Goal: Navigation & Orientation: Find specific page/section

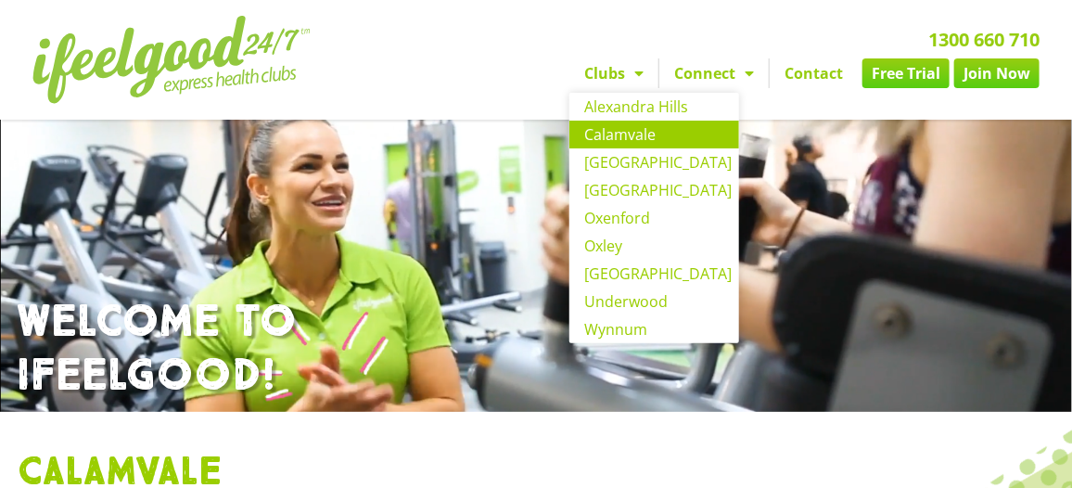
click at [638, 136] on link "Calamvale" at bounding box center [654, 135] width 170 height 28
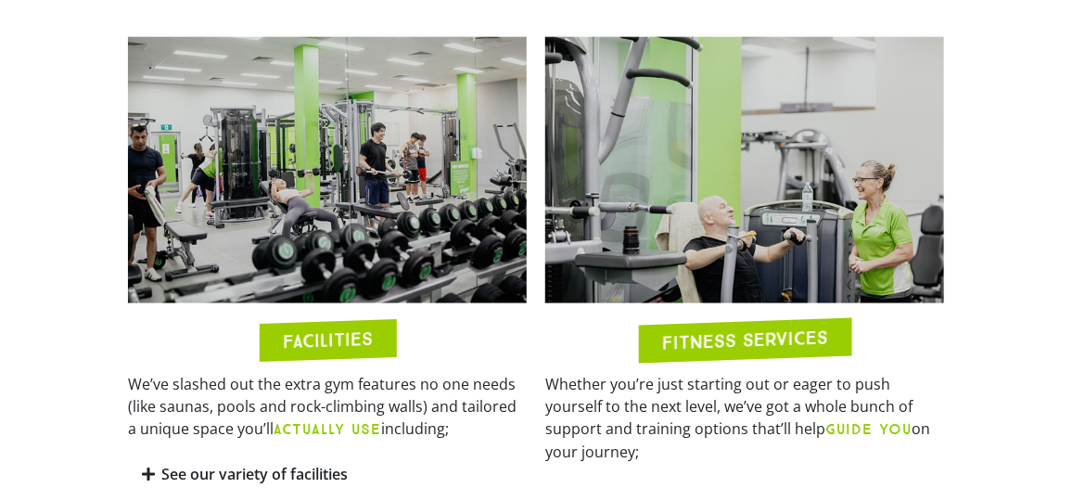
scroll to position [680, 0]
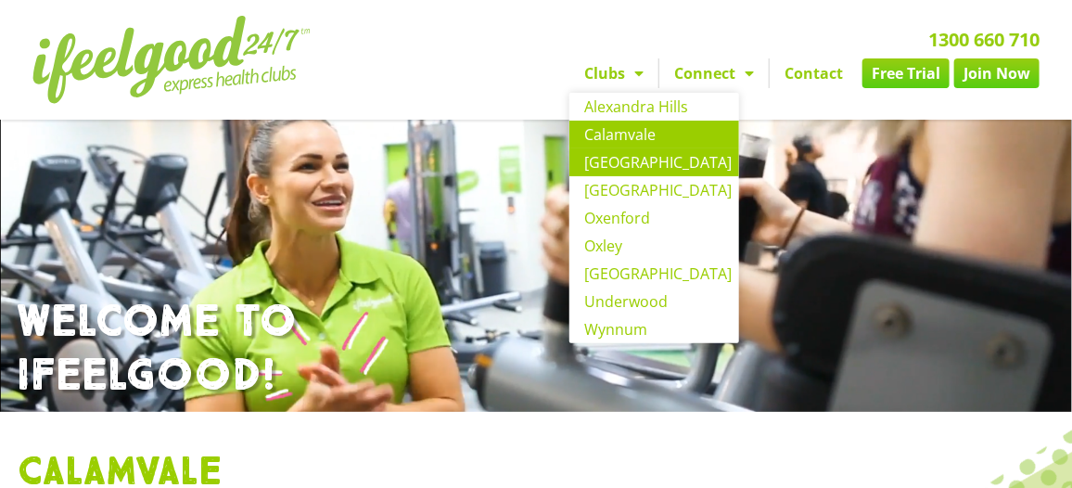
click at [635, 165] on link "[GEOGRAPHIC_DATA]" at bounding box center [654, 162] width 170 height 28
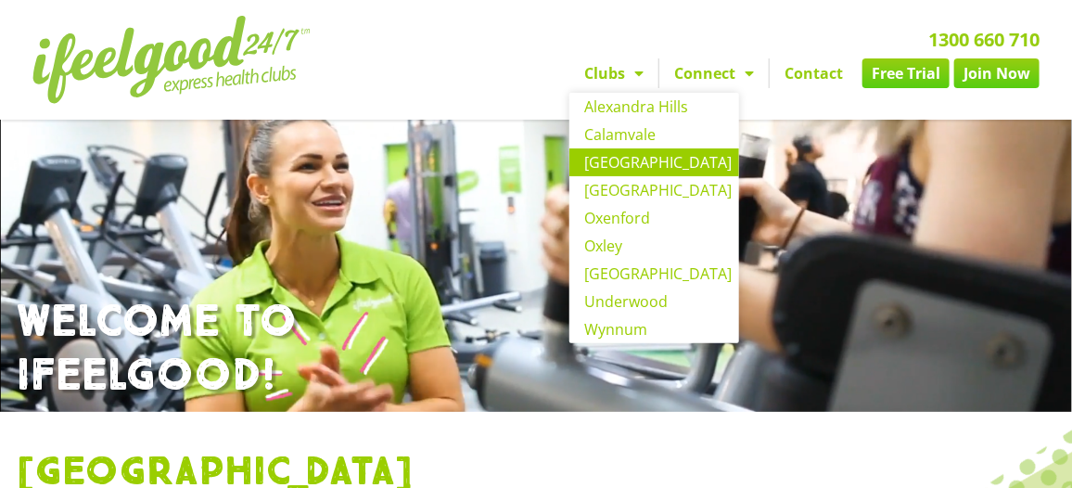
click at [642, 70] on span "Menu" at bounding box center [634, 73] width 19 height 33
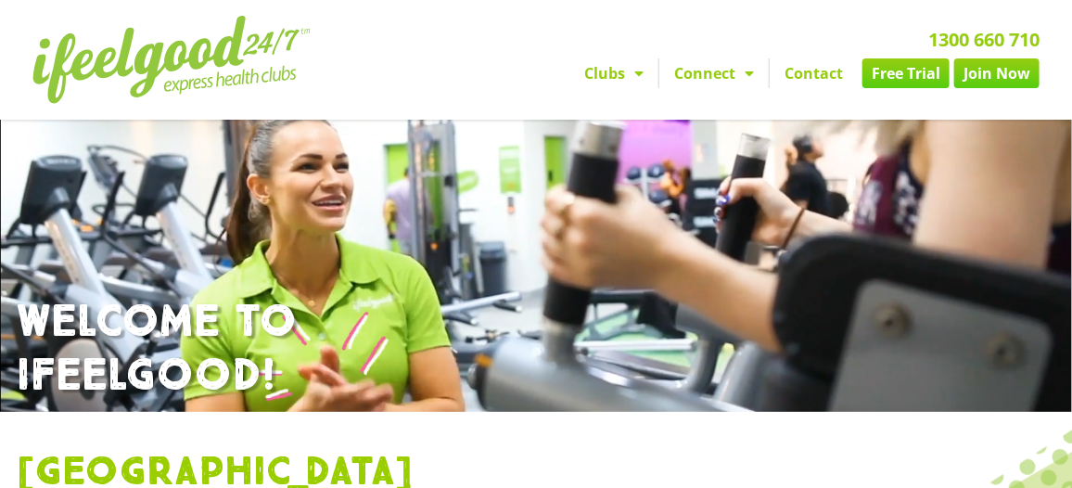
click at [642, 70] on span "Menu" at bounding box center [634, 73] width 19 height 33
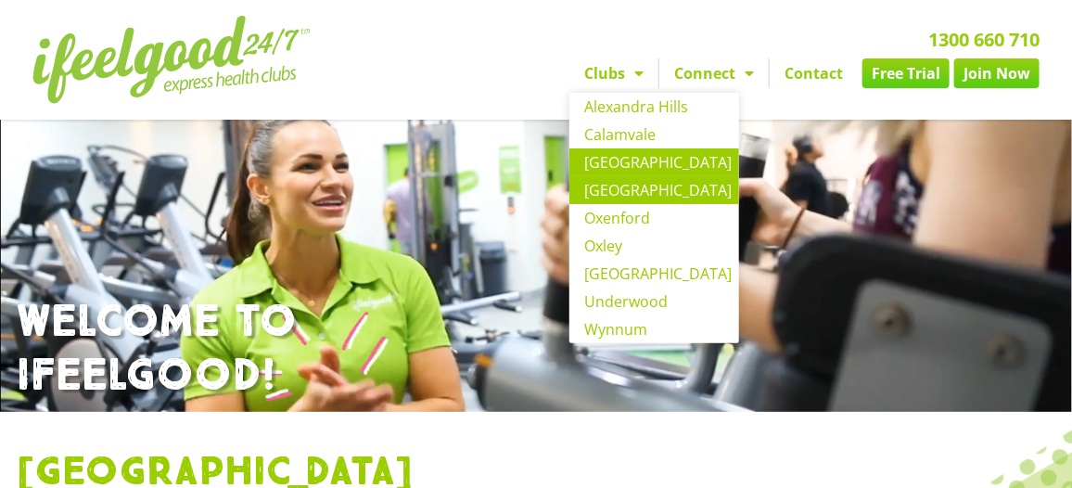
click at [667, 191] on link "[GEOGRAPHIC_DATA]" at bounding box center [654, 190] width 170 height 28
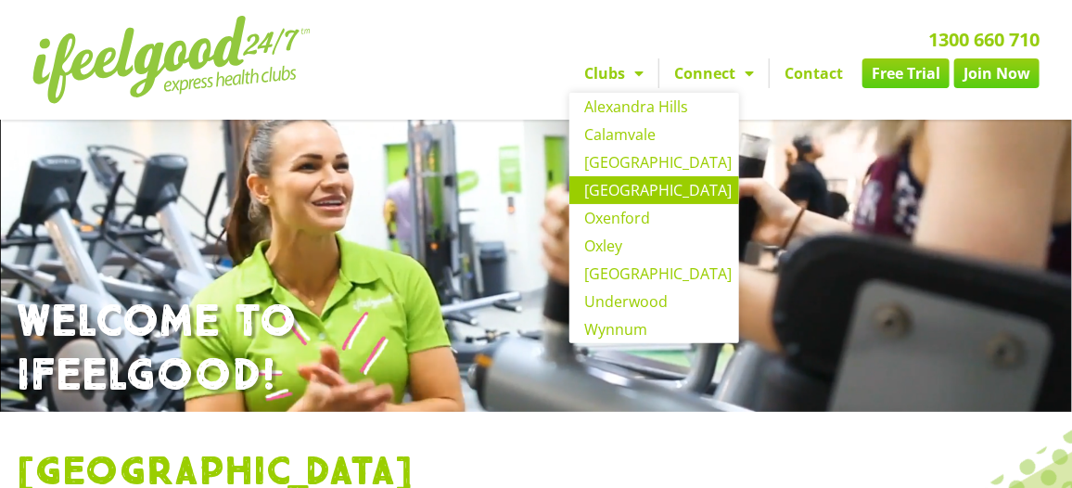
click at [644, 70] on span "Menu" at bounding box center [634, 73] width 19 height 33
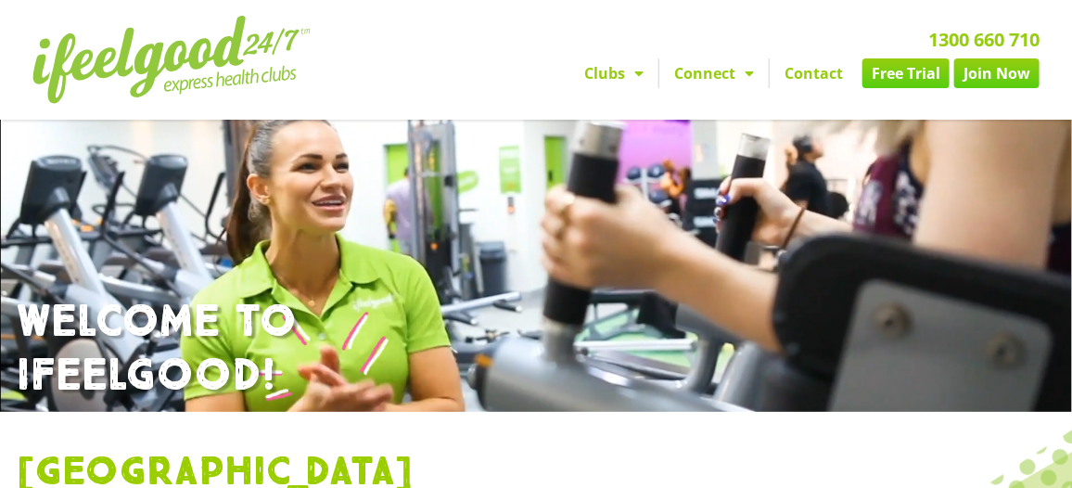
click at [644, 70] on span "Menu" at bounding box center [634, 73] width 19 height 33
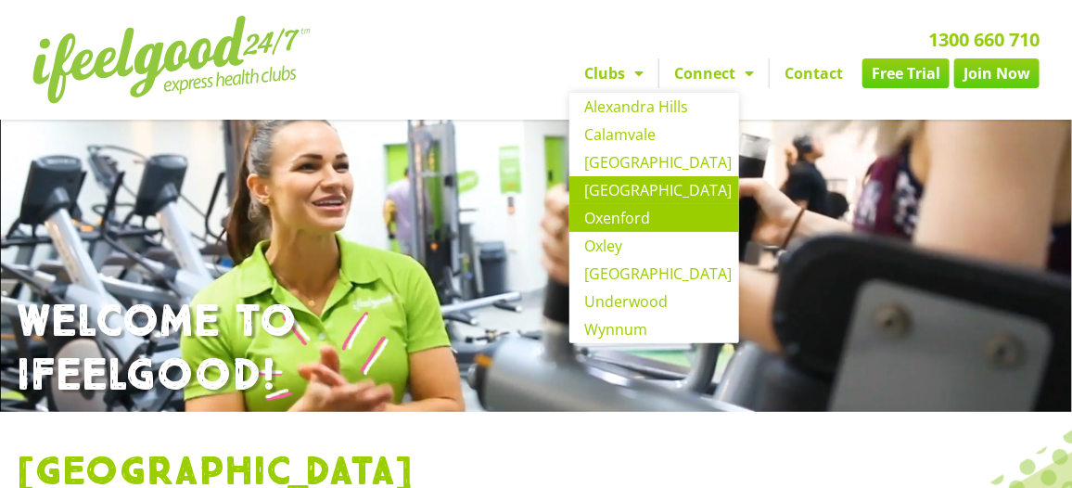
click at [632, 219] on link "Oxenford" at bounding box center [654, 218] width 170 height 28
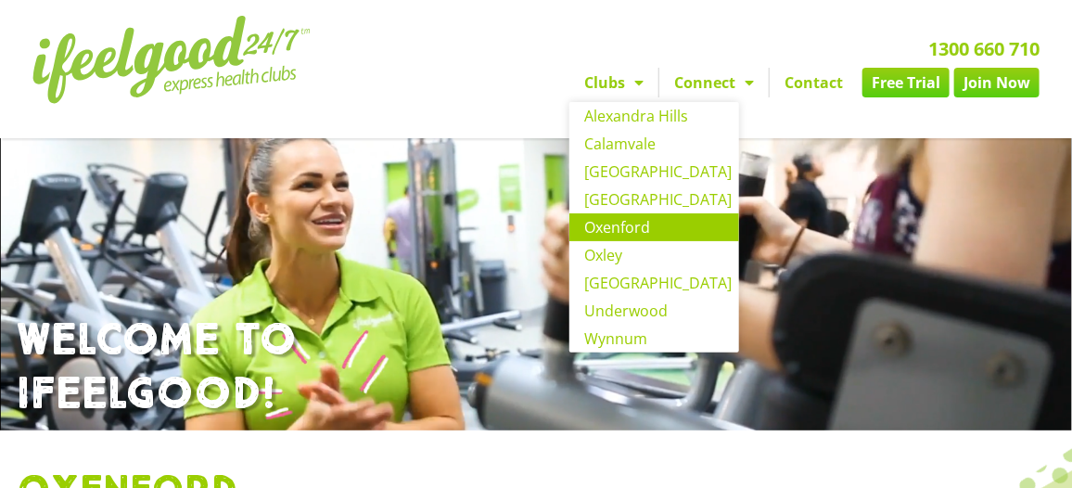
click at [609, 83] on link "Clubs" at bounding box center [613, 83] width 89 height 30
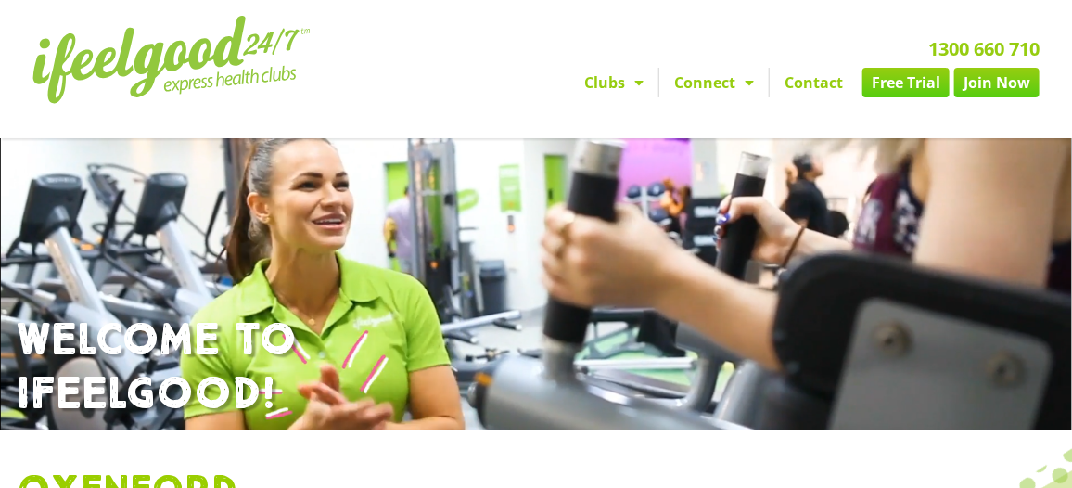
click at [609, 83] on link "Clubs" at bounding box center [613, 83] width 89 height 30
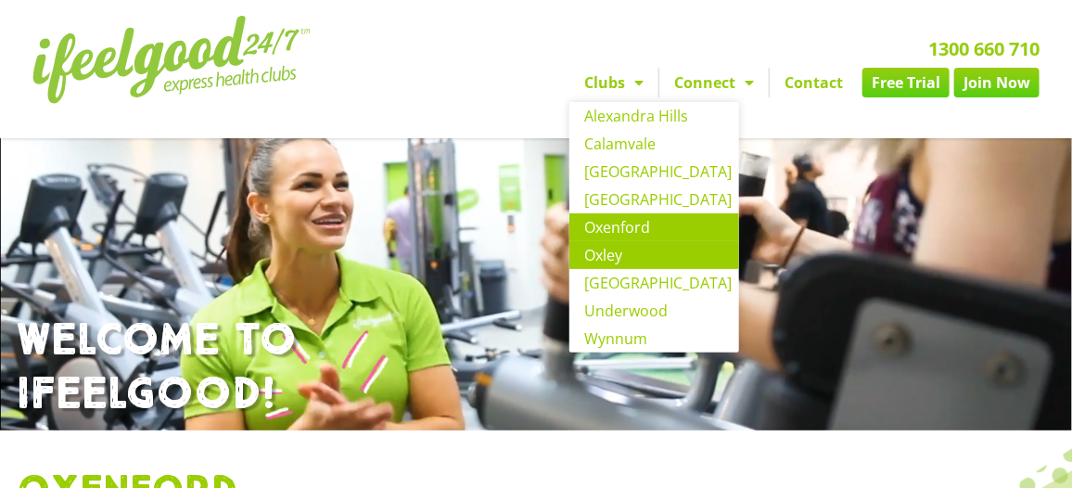
click at [609, 253] on link "Oxley" at bounding box center [654, 255] width 170 height 28
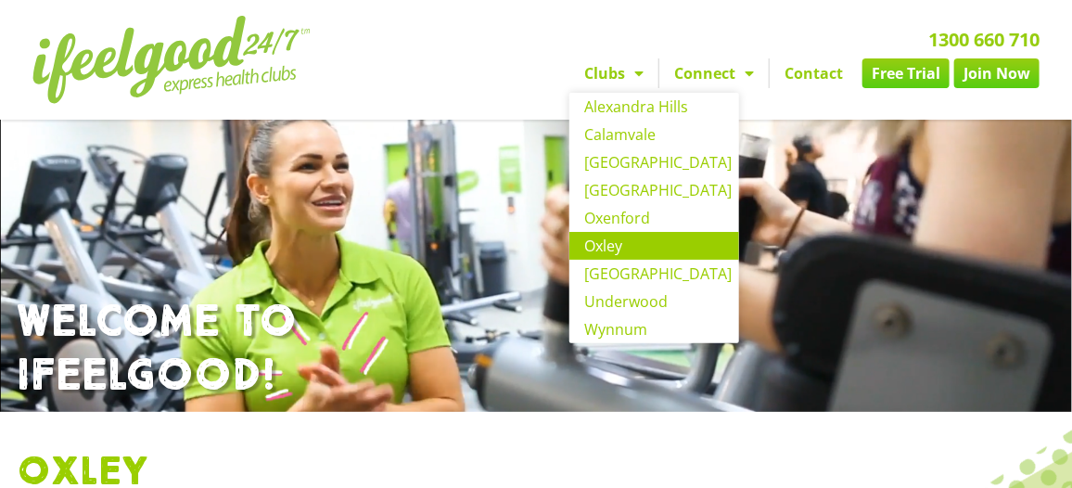
click at [623, 66] on link "Clubs" at bounding box center [613, 73] width 89 height 30
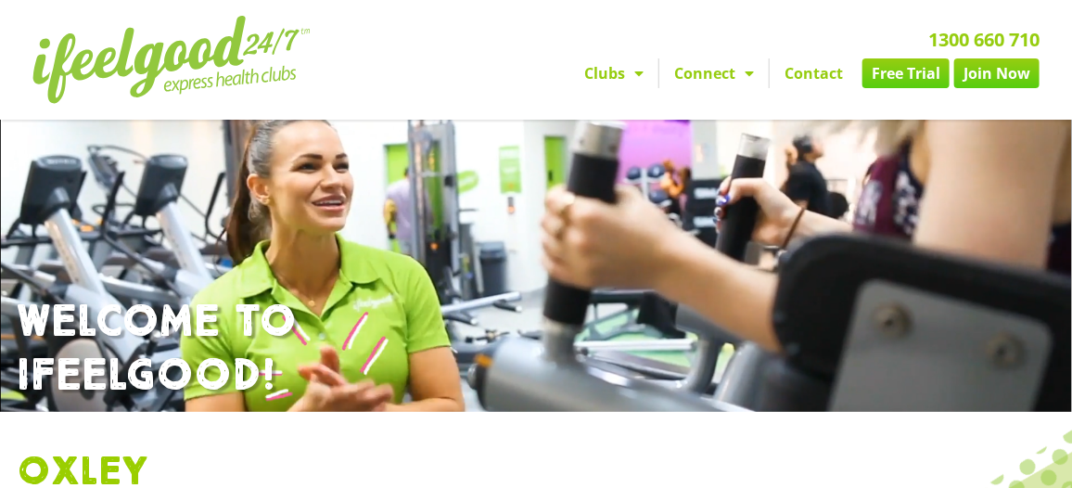
click at [623, 66] on link "Clubs" at bounding box center [613, 73] width 89 height 30
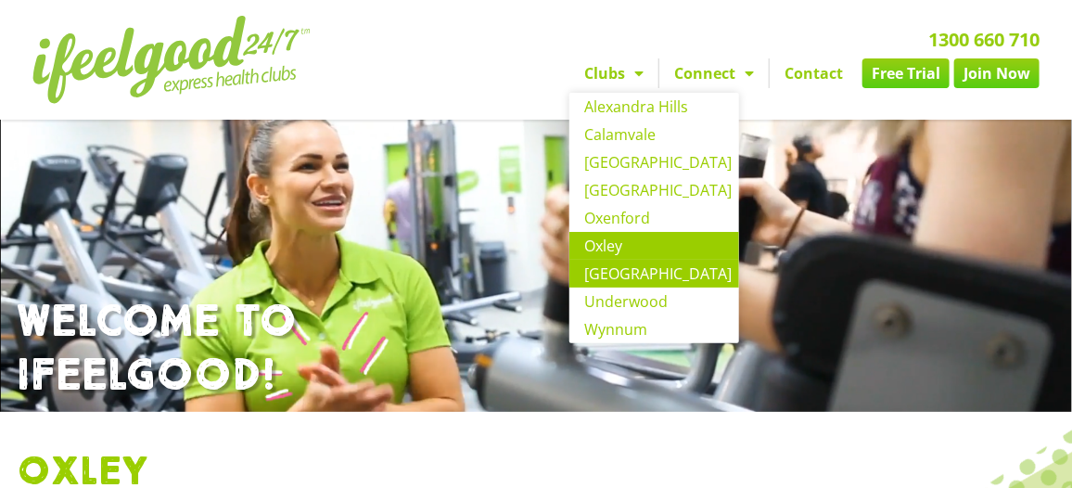
click at [642, 281] on link "[GEOGRAPHIC_DATA]" at bounding box center [654, 274] width 170 height 28
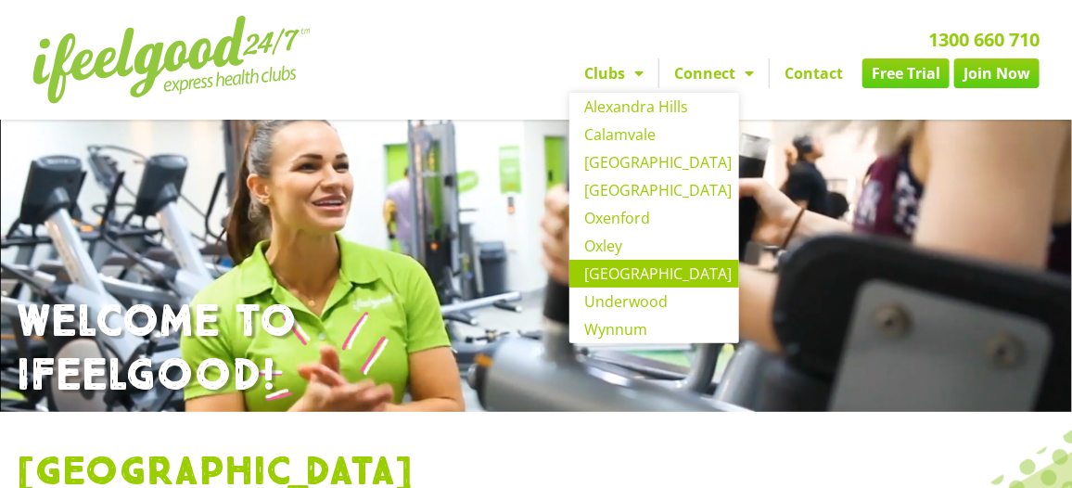
click at [615, 68] on link "Clubs" at bounding box center [613, 73] width 89 height 30
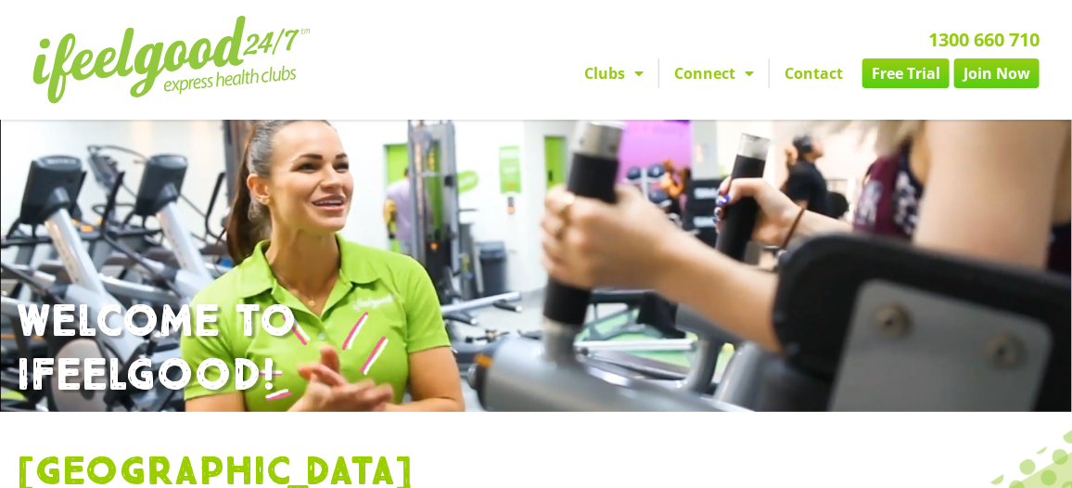
click at [597, 79] on link "Clubs" at bounding box center [613, 73] width 89 height 30
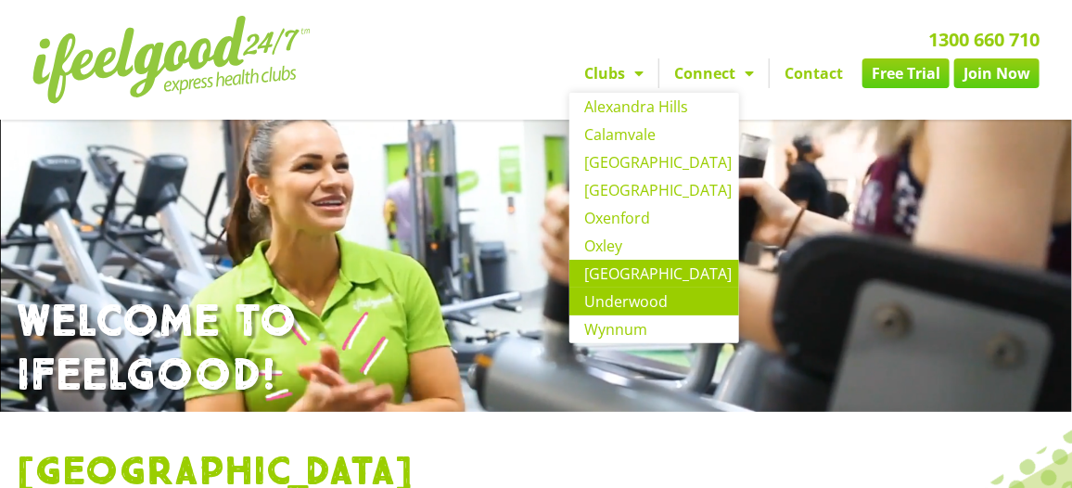
click at [606, 303] on link "Underwood" at bounding box center [654, 301] width 170 height 28
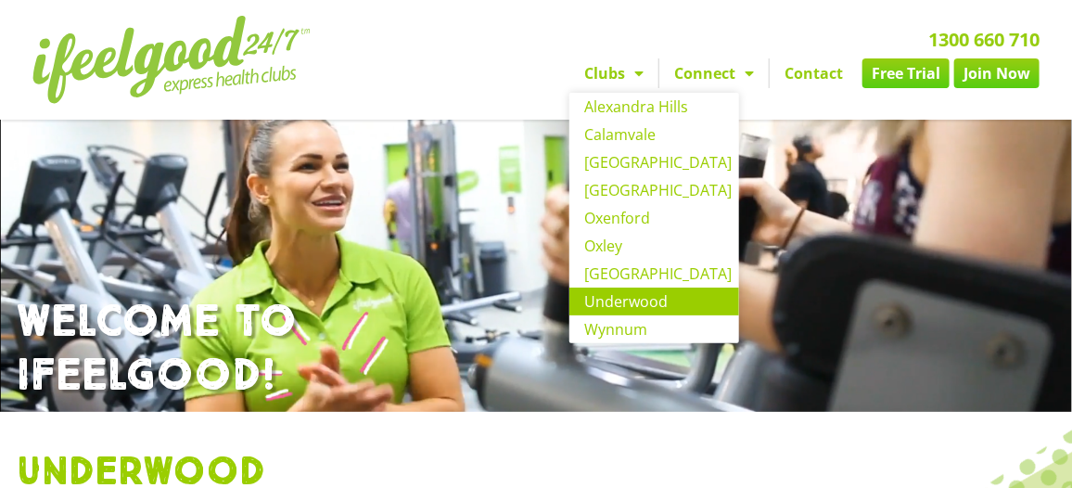
click at [635, 68] on span "Menu" at bounding box center [634, 73] width 19 height 33
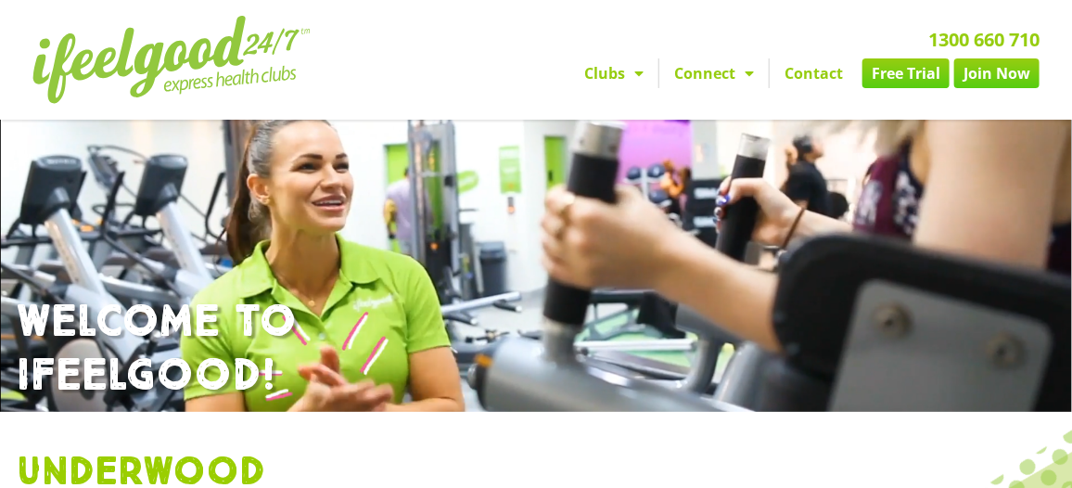
click at [635, 68] on span "Menu" at bounding box center [634, 73] width 19 height 33
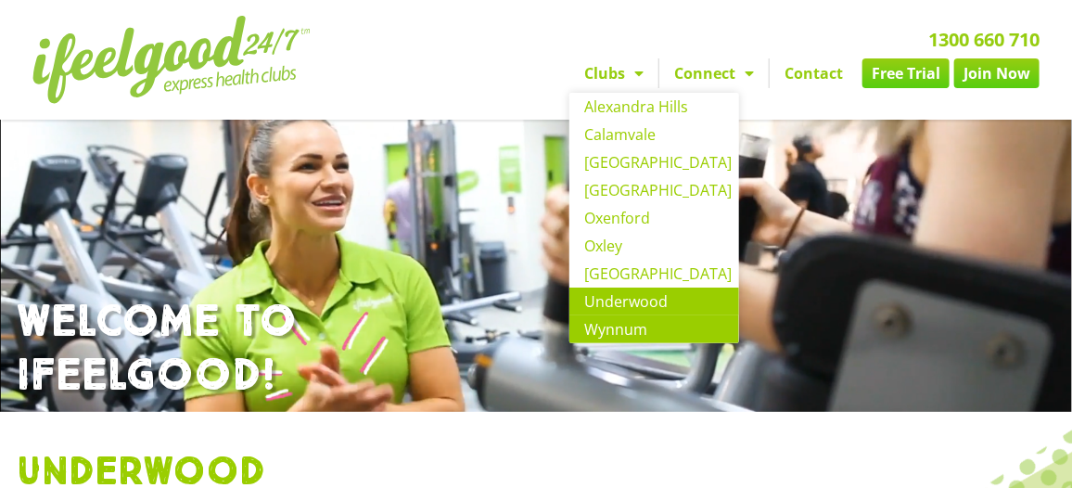
click at [605, 327] on link "Wynnum" at bounding box center [654, 329] width 170 height 28
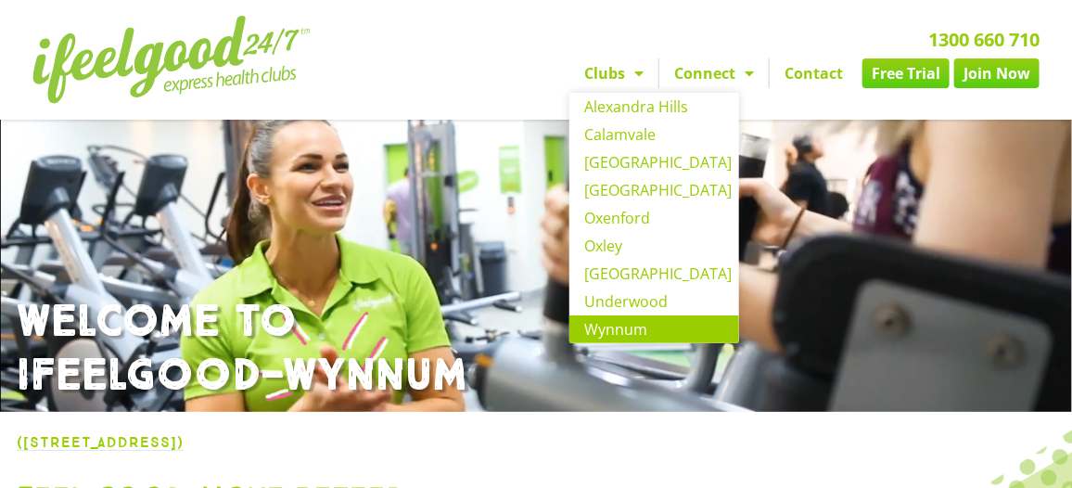
click at [596, 81] on link "Clubs" at bounding box center [613, 73] width 89 height 30
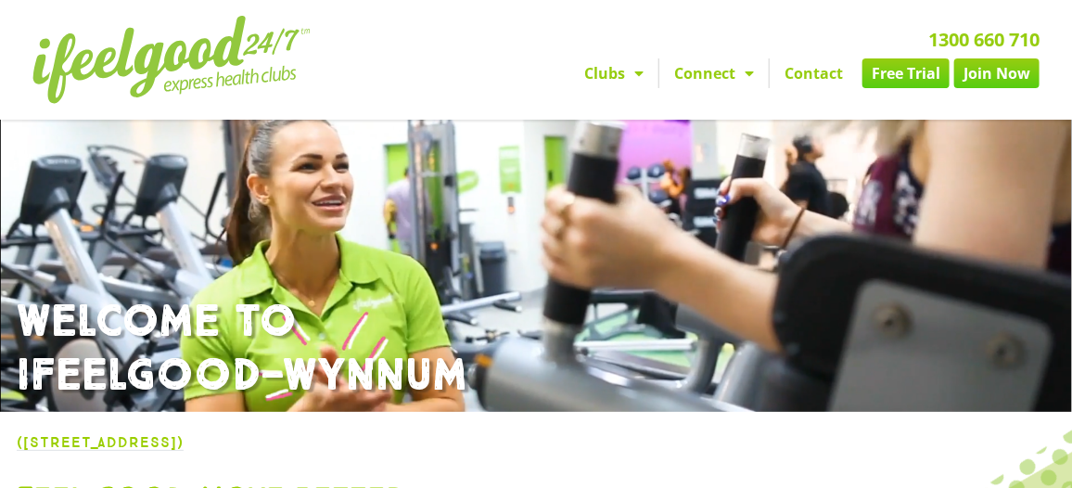
click at [596, 81] on link "Clubs" at bounding box center [613, 73] width 89 height 30
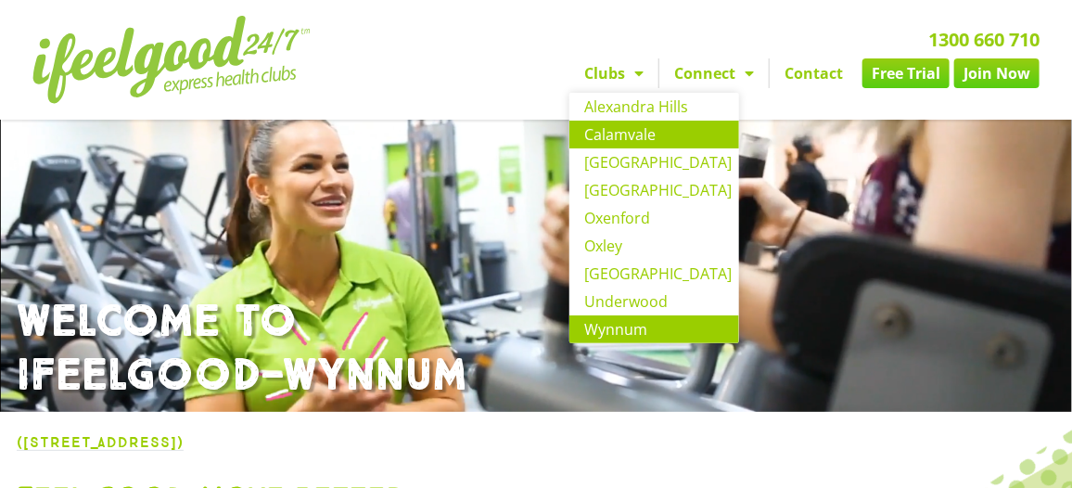
click at [610, 138] on link "Calamvale" at bounding box center [654, 135] width 170 height 28
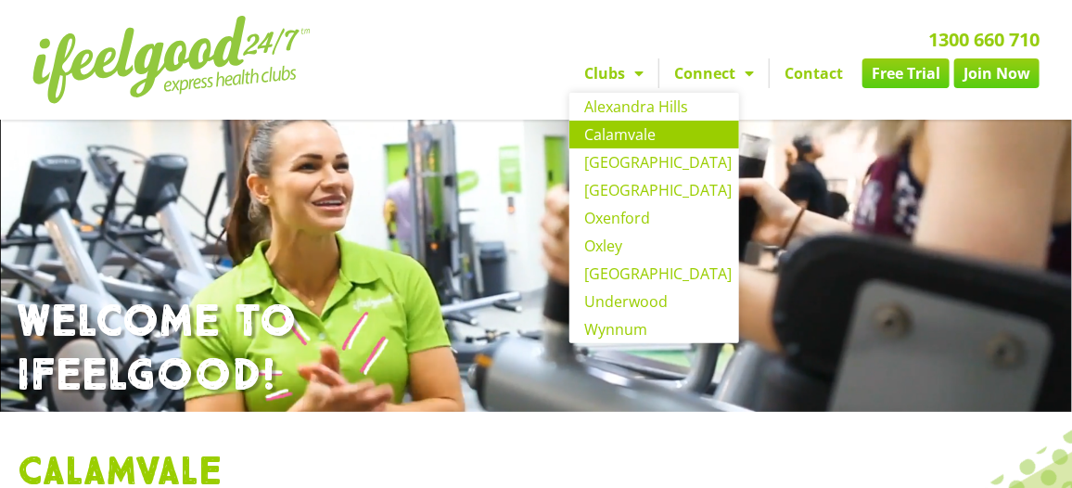
click at [595, 73] on link "Clubs" at bounding box center [613, 73] width 89 height 30
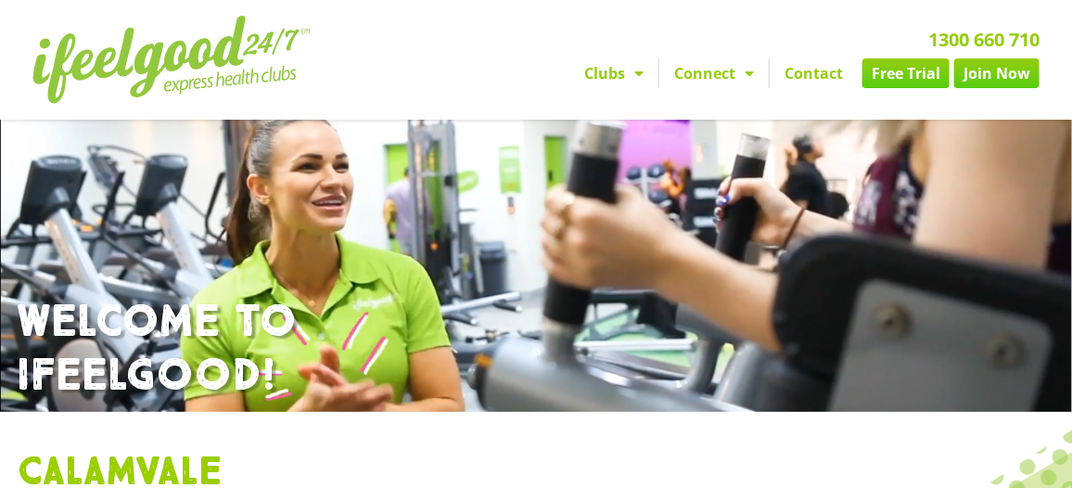
click at [595, 73] on link "Clubs" at bounding box center [613, 73] width 89 height 30
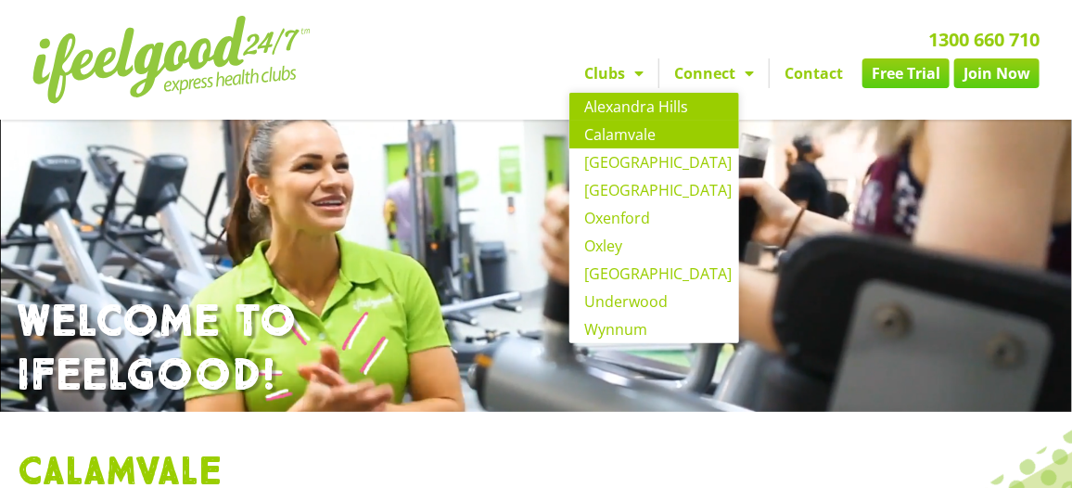
click at [619, 106] on link "Alexandra Hills" at bounding box center [654, 107] width 170 height 28
